Goal: Find specific page/section: Find specific page/section

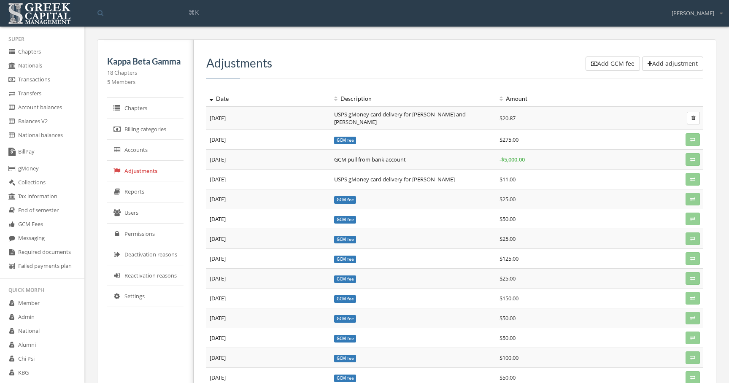
click at [168, 192] on link "Reports" at bounding box center [145, 191] width 76 height 21
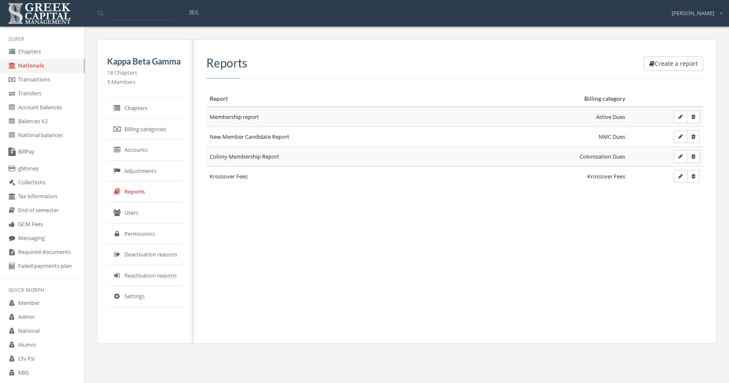
click at [232, 95] on th "Report" at bounding box center [343, 99] width 274 height 16
click at [231, 93] on th "Report" at bounding box center [343, 99] width 274 height 16
